Goal: Task Accomplishment & Management: Complete application form

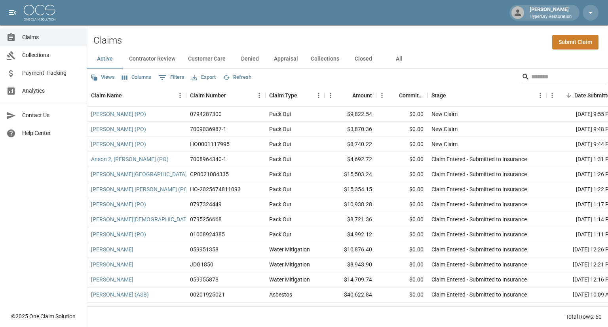
click at [57, 91] on span "Analytics" at bounding box center [51, 91] width 58 height 8
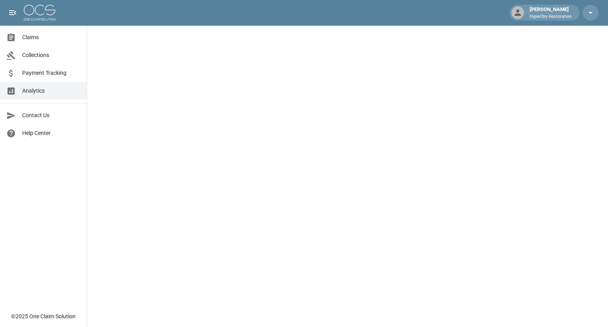
click at [57, 72] on span "Payment Tracking" at bounding box center [51, 73] width 58 height 8
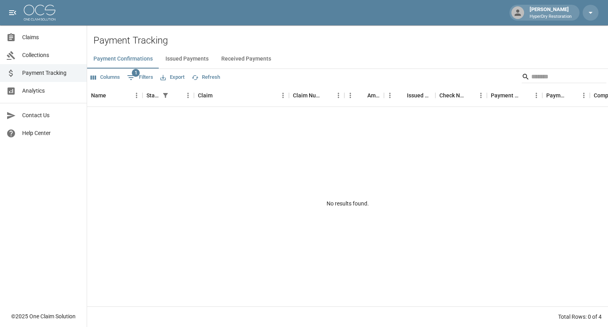
click at [233, 59] on button "Received Payments" at bounding box center [246, 58] width 63 height 19
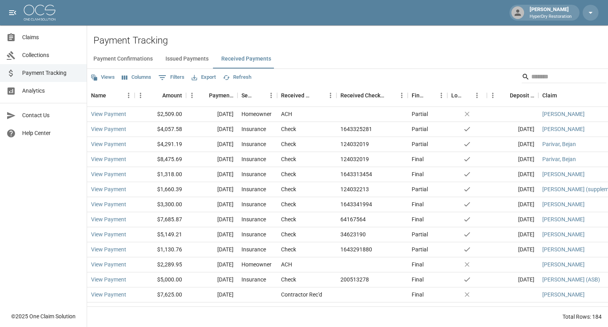
click at [33, 53] on span "Collections" at bounding box center [51, 55] width 58 height 8
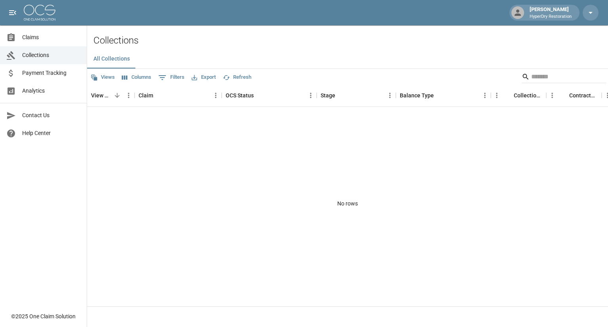
click at [38, 41] on span "Claims" at bounding box center [51, 37] width 58 height 8
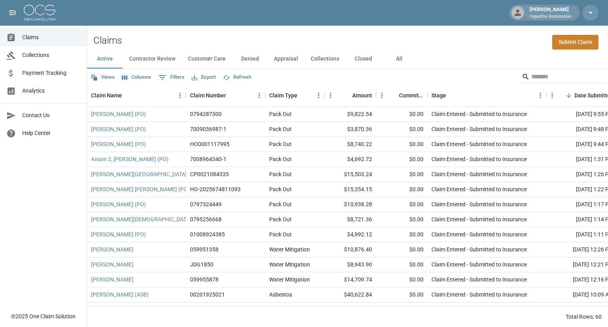
click at [399, 61] on button "All" at bounding box center [399, 58] width 36 height 19
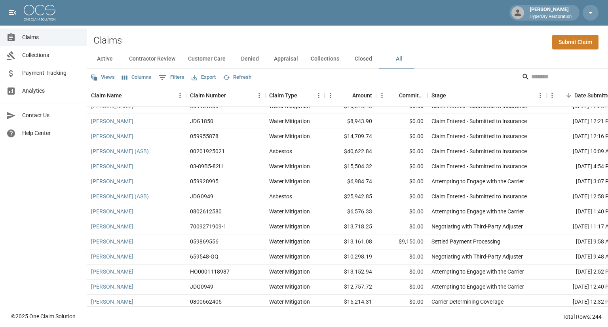
scroll to position [144, 0]
click at [571, 44] on link "Submit Claim" at bounding box center [575, 42] width 46 height 15
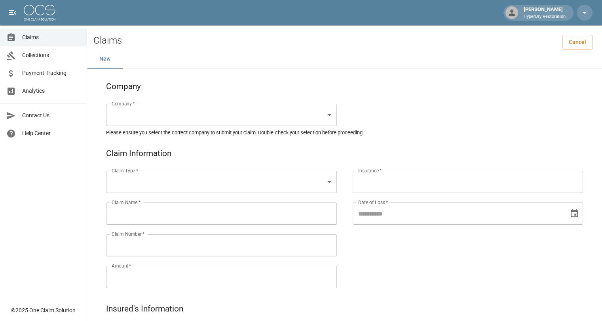
click at [385, 181] on input "Insurance   *" at bounding box center [468, 181] width 224 height 15
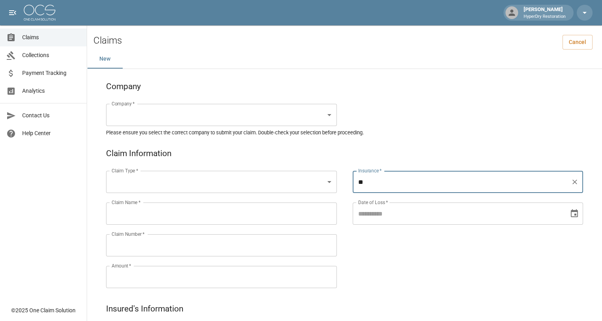
type input "*"
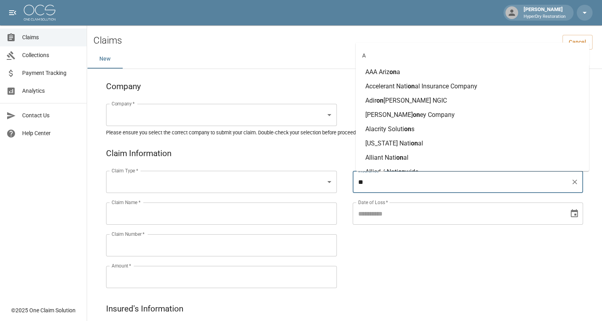
type input "*"
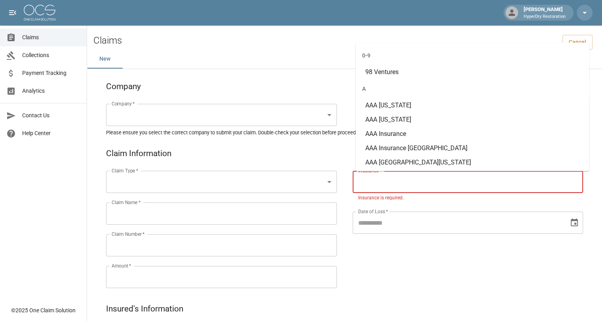
click at [287, 49] on div "New" at bounding box center [344, 58] width 515 height 19
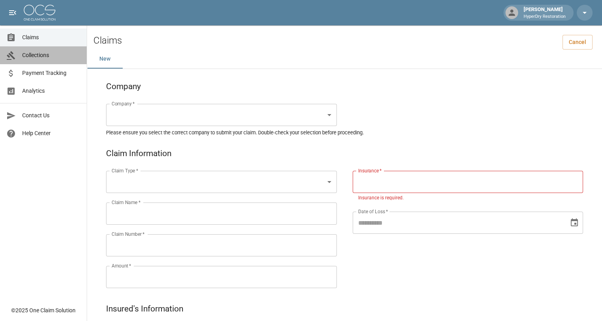
click at [38, 57] on span "Collections" at bounding box center [51, 55] width 58 height 8
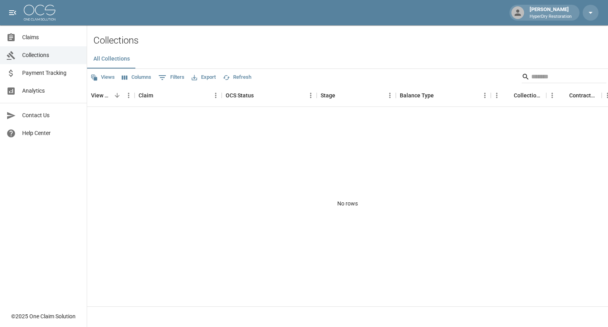
click at [36, 40] on span "Claims" at bounding box center [51, 37] width 58 height 8
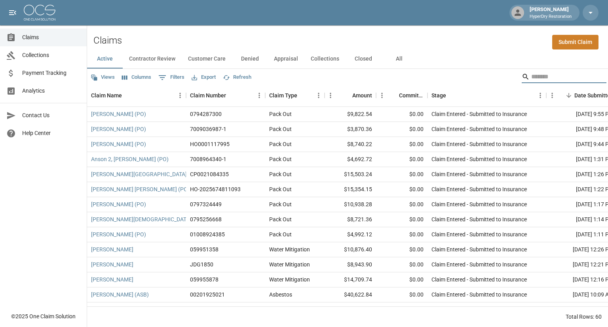
click at [550, 78] on input "Search" at bounding box center [562, 76] width 63 height 13
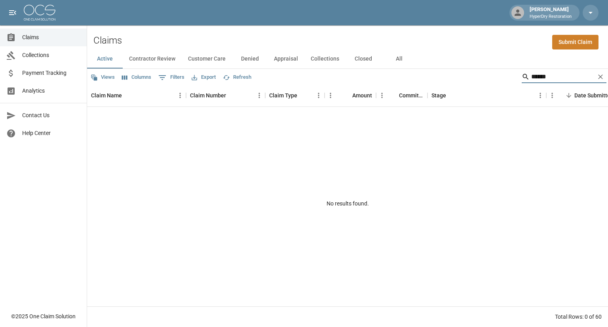
type input "******"
click at [398, 61] on button "All" at bounding box center [399, 58] width 36 height 19
drag, startPoint x: 546, startPoint y: 75, endPoint x: 459, endPoint y: 77, distance: 87.1
click at [459, 77] on div "Views Columns 0 Filters Export Refresh ******" at bounding box center [347, 77] width 521 height 16
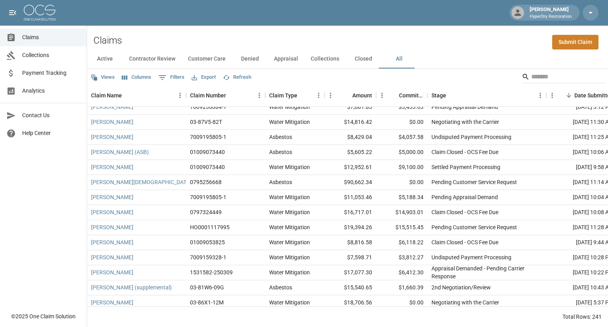
scroll to position [535, 0]
